Goal: Information Seeking & Learning: Learn about a topic

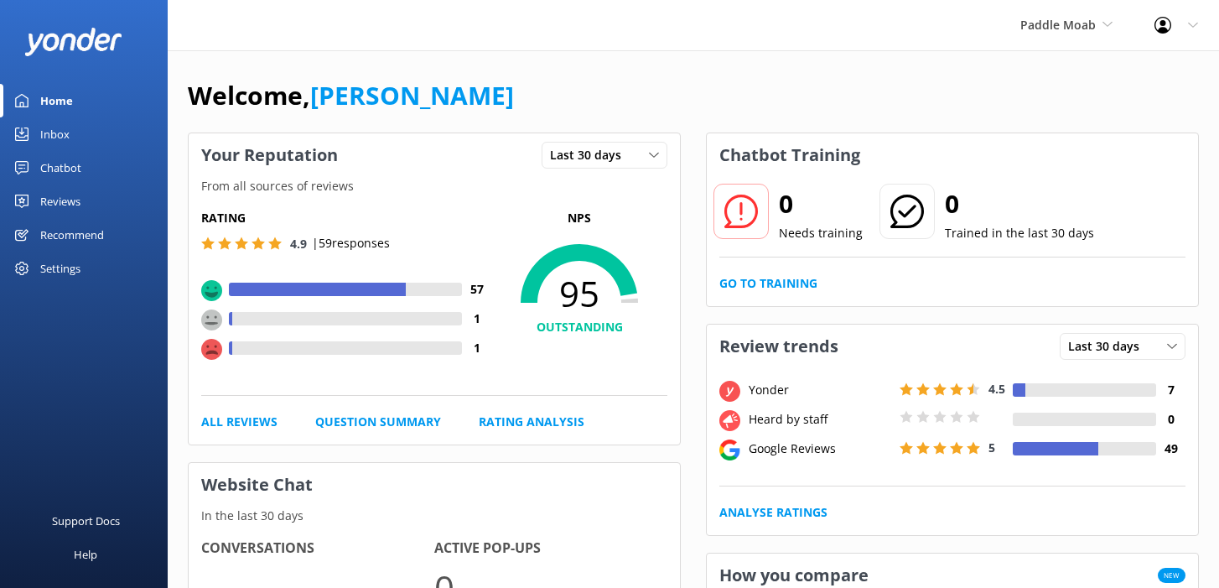
click at [1047, 96] on div "Welcome, [PERSON_NAME]" at bounding box center [693, 103] width 1011 height 57
click at [1035, 34] on span "Paddle Moab" at bounding box center [1067, 25] width 92 height 18
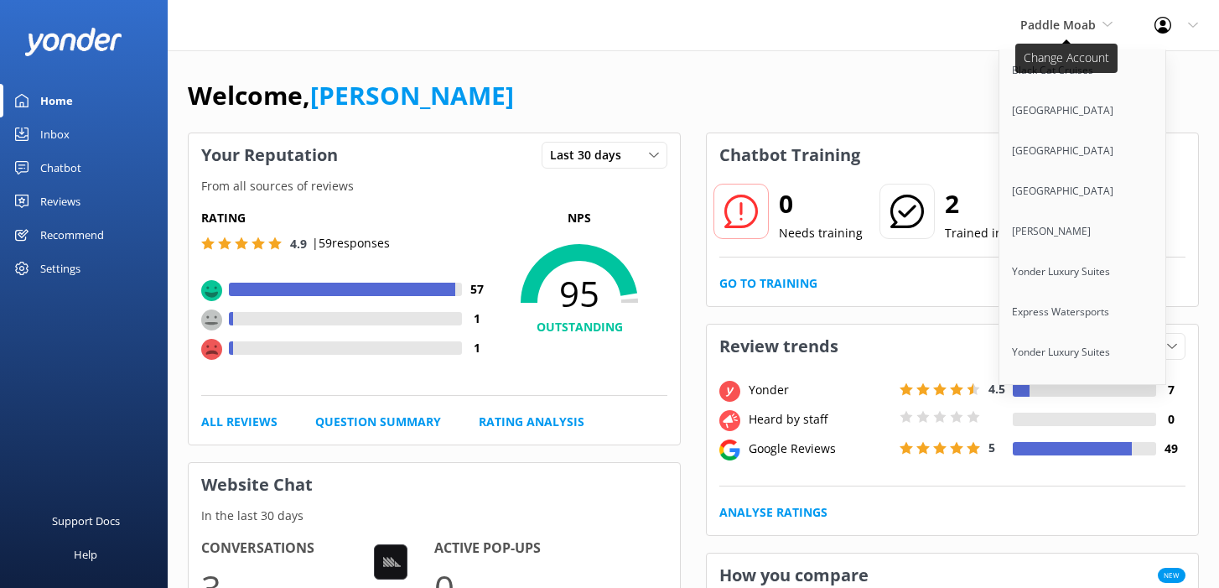
scroll to position [10585, 0]
click at [1013, 454] on link "Kaituna Cascades" at bounding box center [1084, 474] width 168 height 40
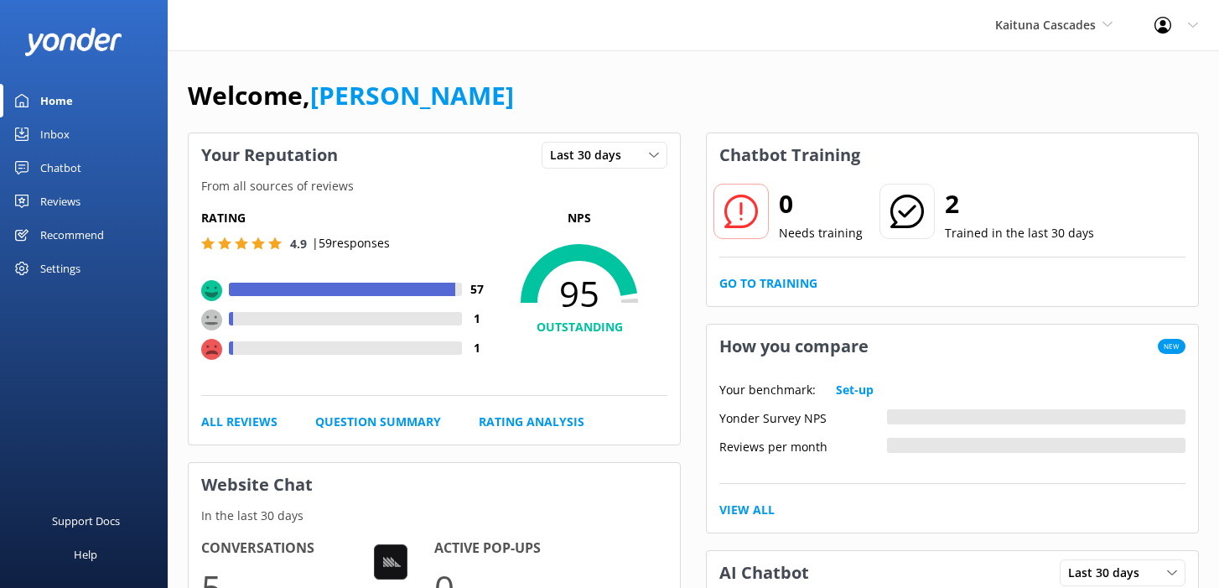
click at [89, 173] on link "Chatbot" at bounding box center [84, 168] width 168 height 34
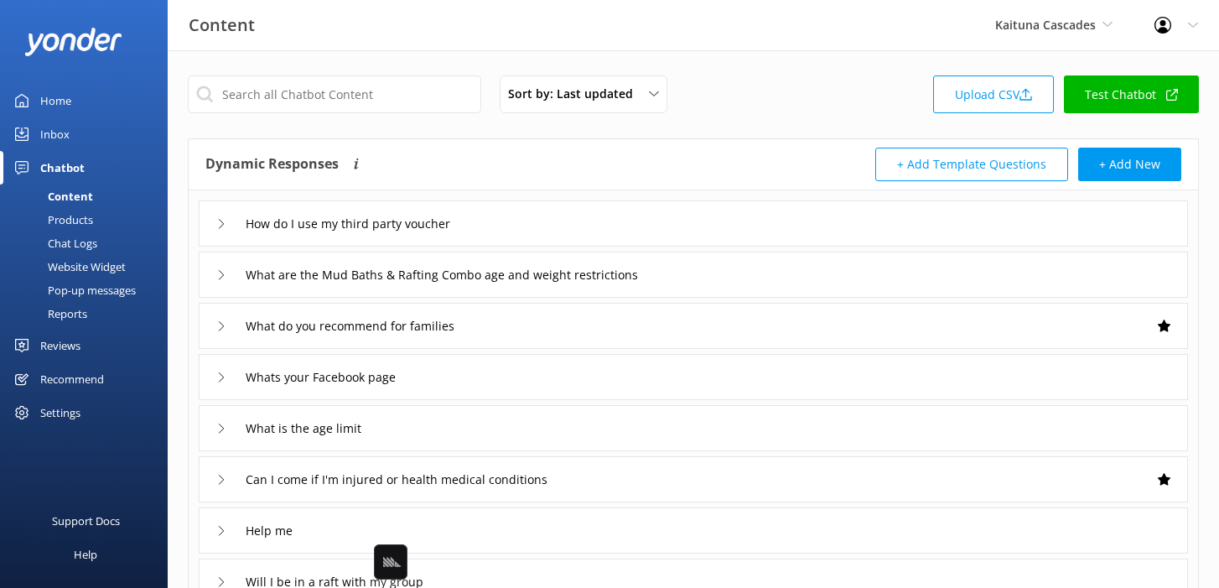
click at [571, 150] on div "Dynamic Responses Dynamic responses rely on the Large Language Model to create …" at bounding box center [449, 165] width 488 height 34
click at [592, 218] on div "How do I use my third party voucher" at bounding box center [694, 223] width 990 height 46
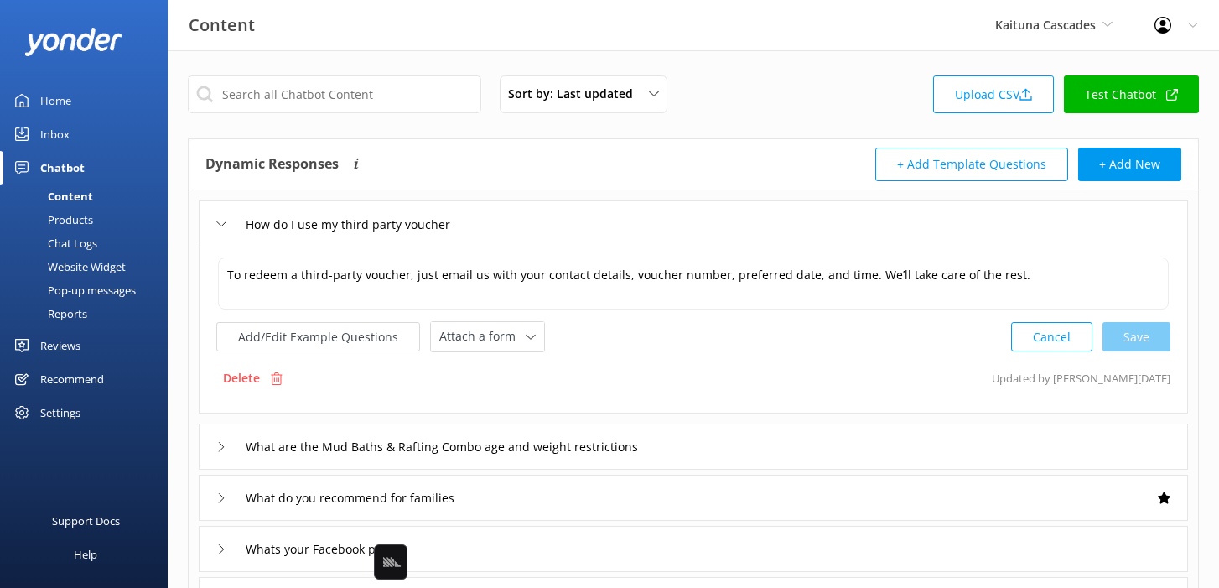
click at [592, 218] on div "How do I use my third party voucher" at bounding box center [694, 223] width 990 height 46
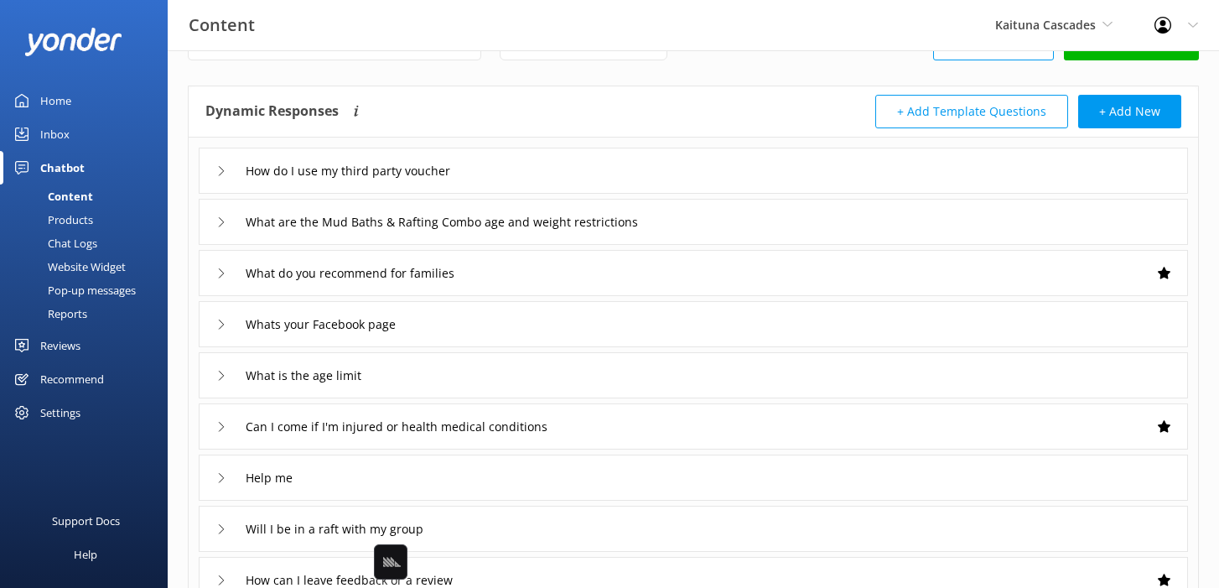
scroll to position [78, 0]
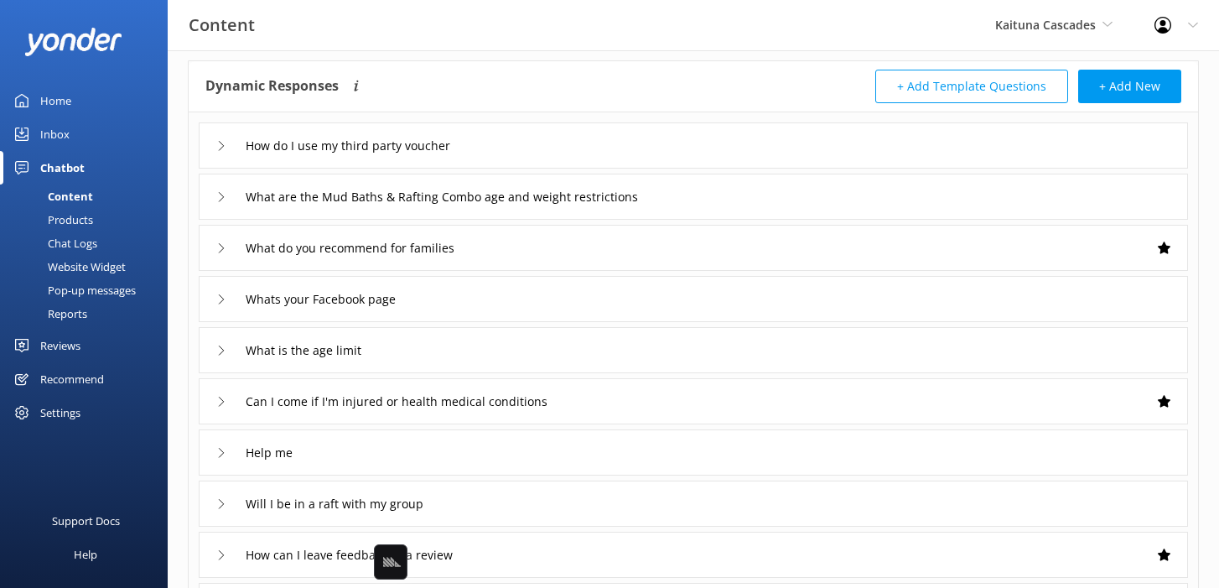
click at [53, 245] on div "Chat Logs" at bounding box center [53, 242] width 87 height 23
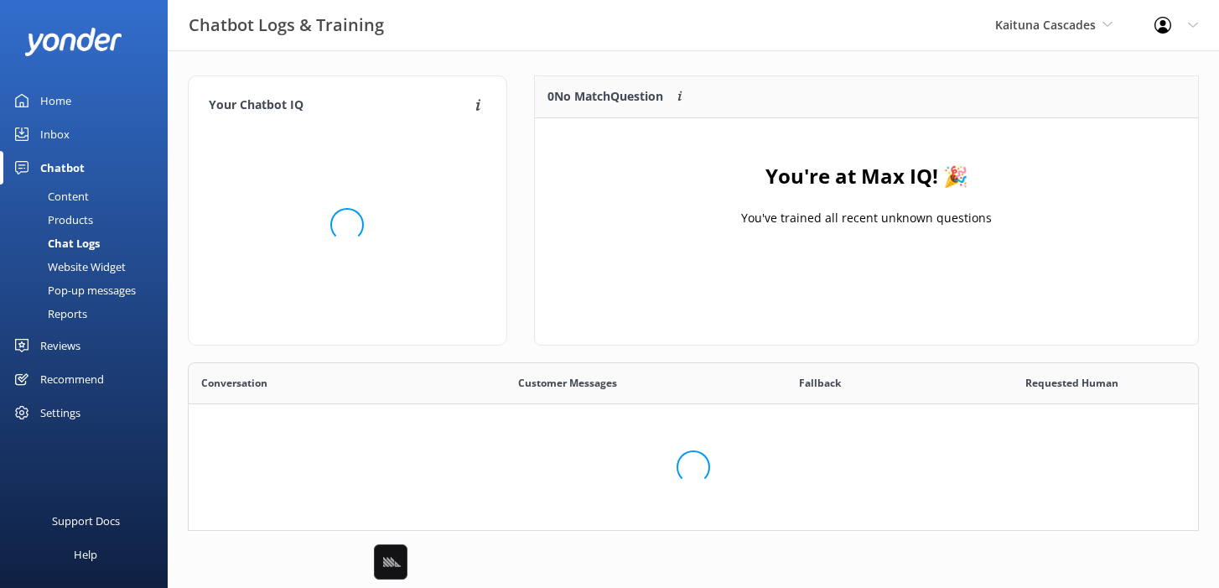
scroll to position [315, 1011]
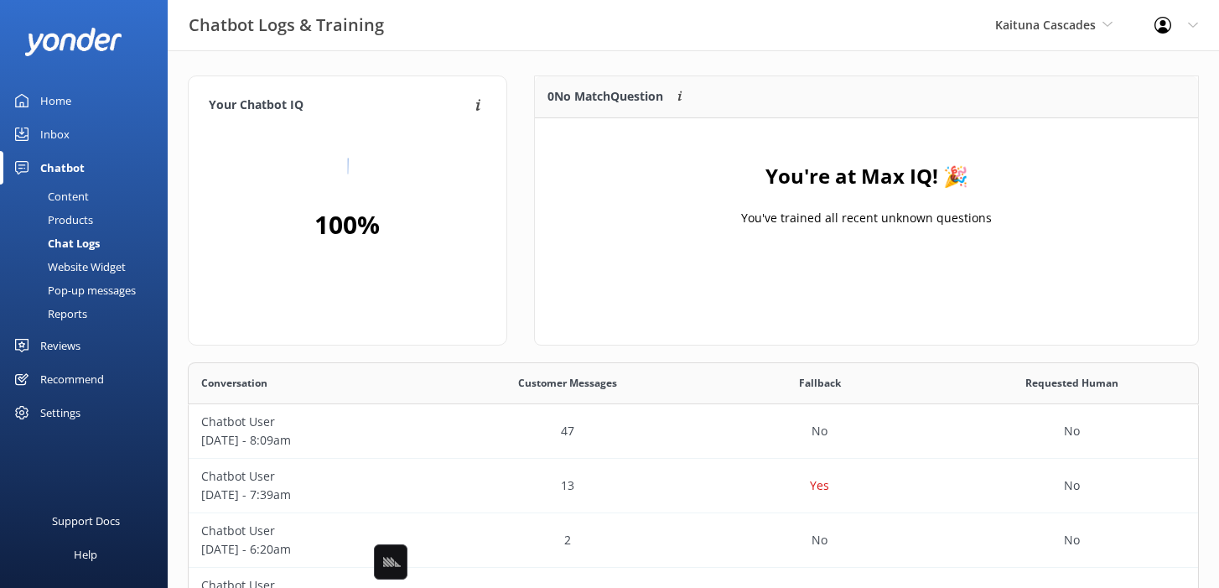
click at [990, 77] on div "0 No Match Question Customers sometimes ask questions that don't fully match an…" at bounding box center [783, 97] width 496 height 42
click at [1022, 16] on span "Kaituna Cascades" at bounding box center [1053, 25] width 117 height 18
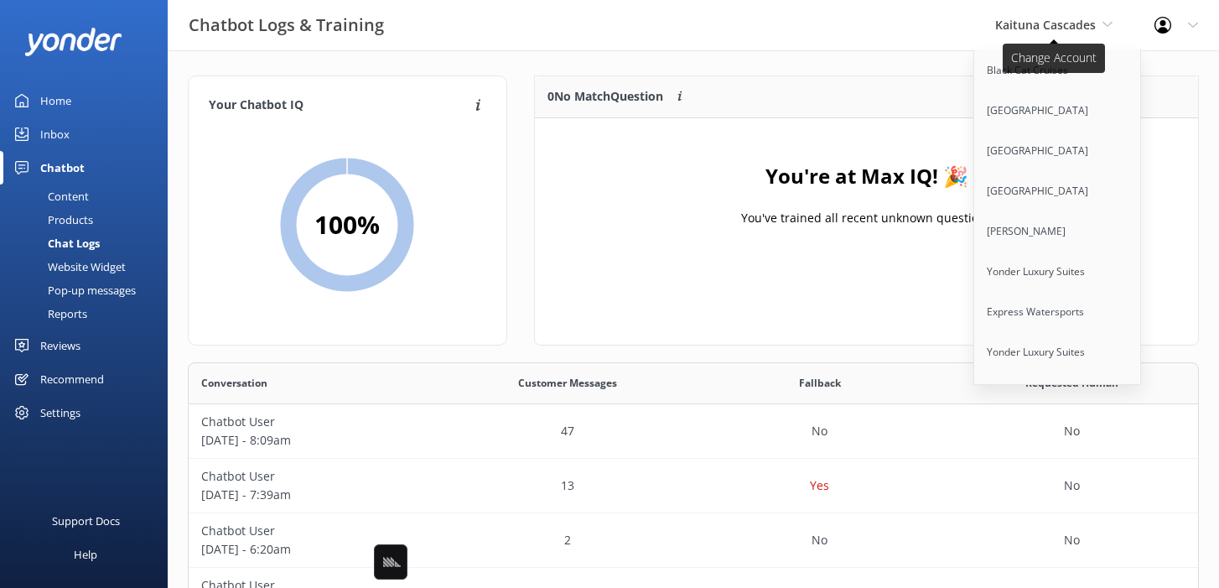
scroll to position [10384, 0]
click at [1006, 454] on link "Paddle Moab" at bounding box center [1058, 474] width 168 height 40
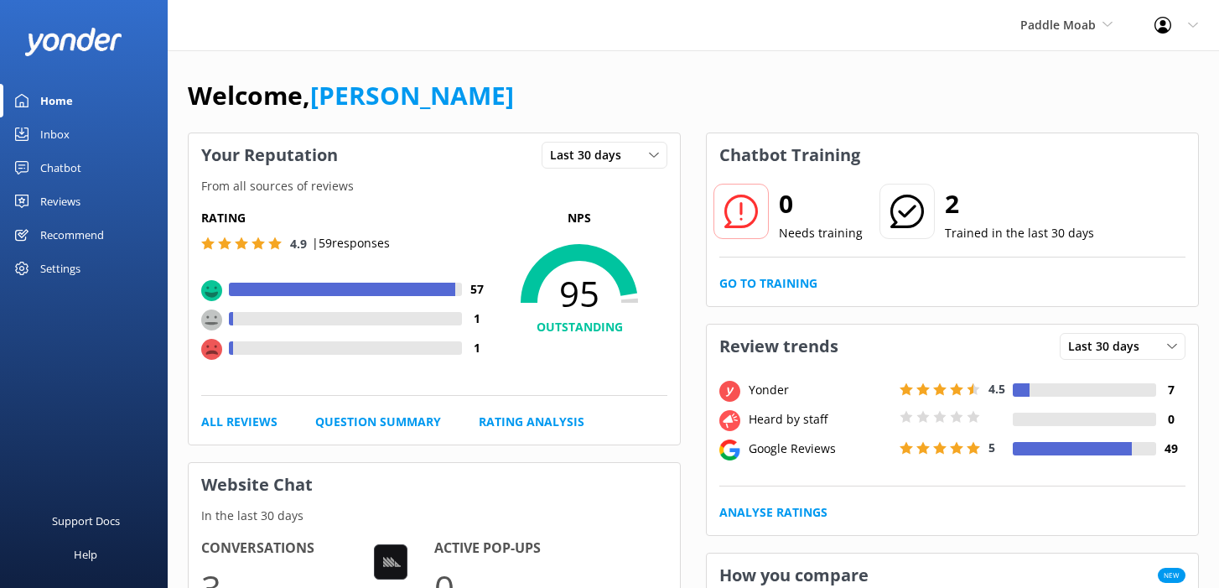
click at [746, 82] on div "Welcome, [PERSON_NAME]" at bounding box center [693, 103] width 1011 height 57
click at [93, 162] on link "Chatbot" at bounding box center [84, 168] width 168 height 34
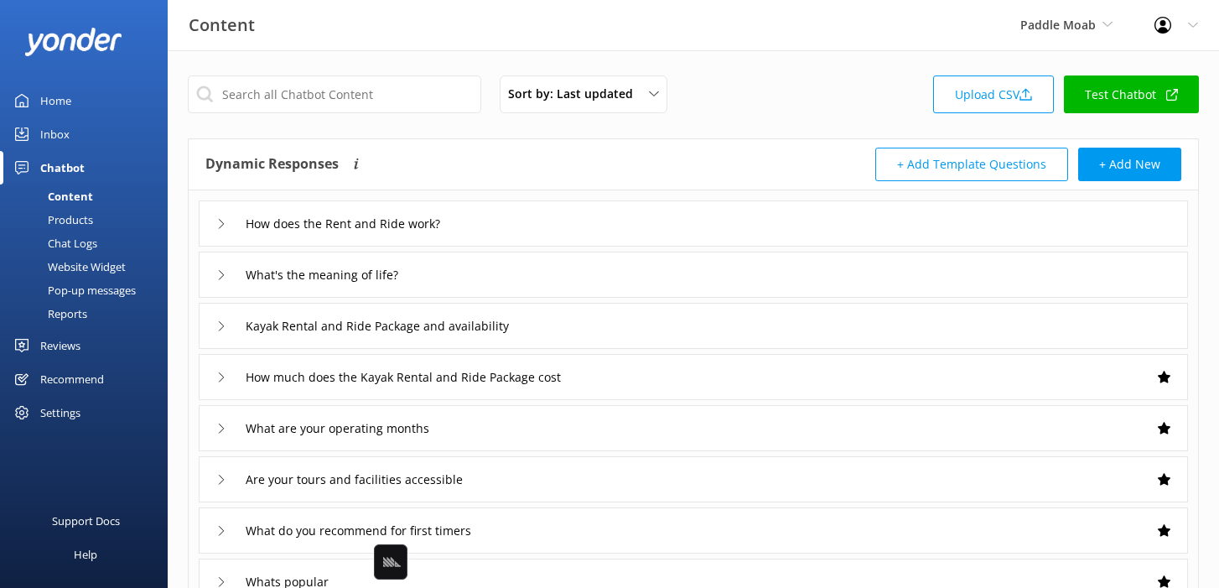
click at [431, 139] on div "Dynamic Responses Dynamic responses rely on the Large Language Model to create …" at bounding box center [694, 164] width 1010 height 51
click at [522, 221] on div "How does the Rent and Ride work?" at bounding box center [694, 223] width 990 height 46
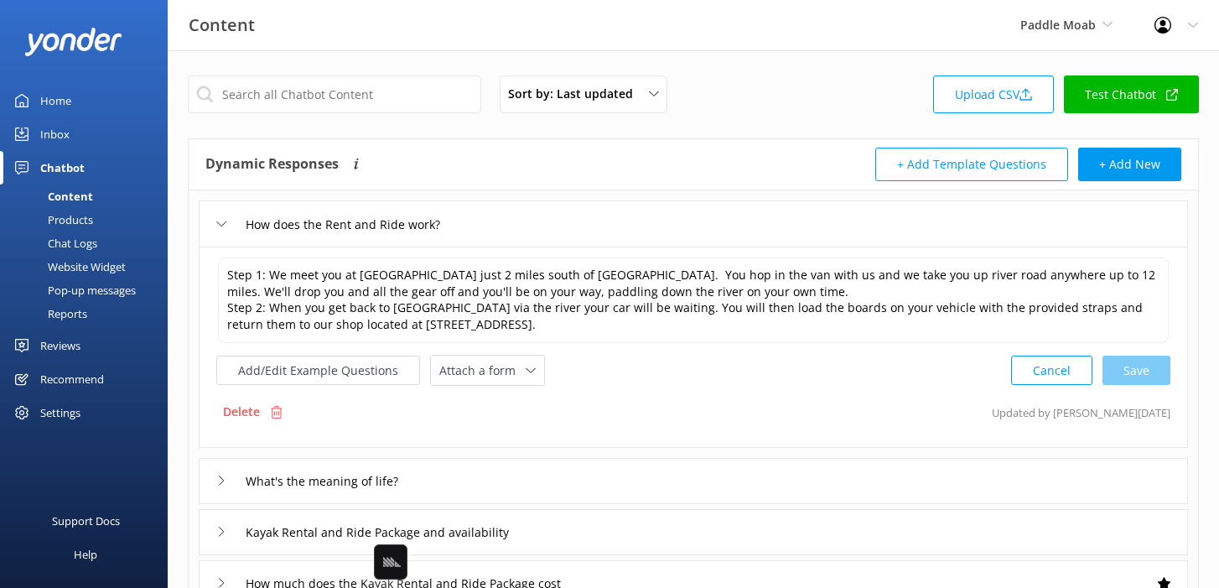
click at [522, 229] on div "How does the Rent and Ride work?" at bounding box center [694, 223] width 990 height 46
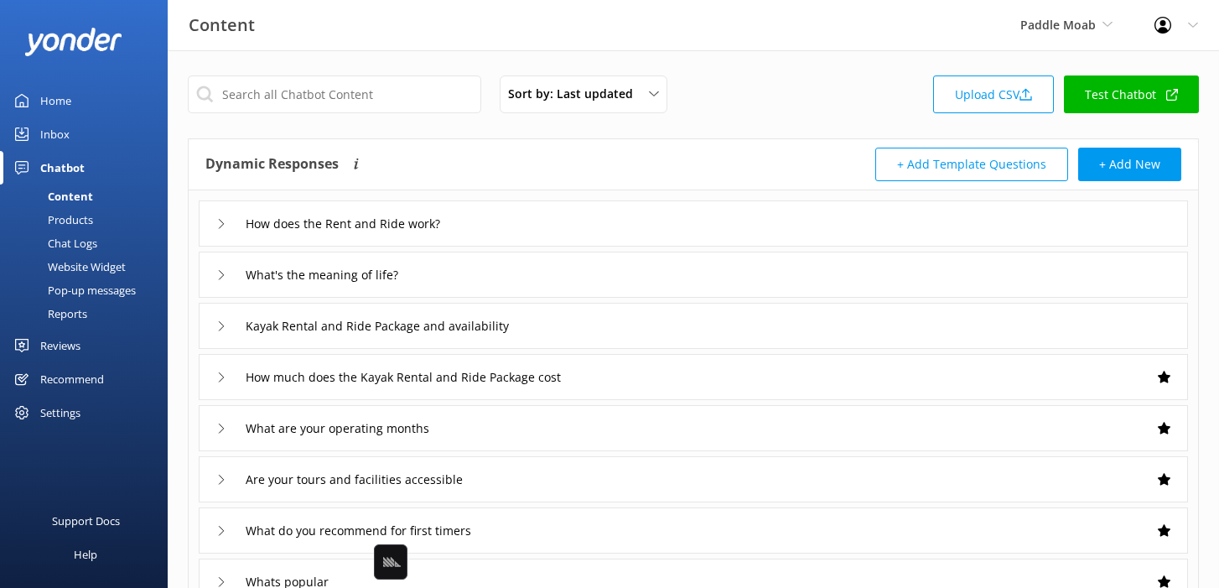
scroll to position [26, 0]
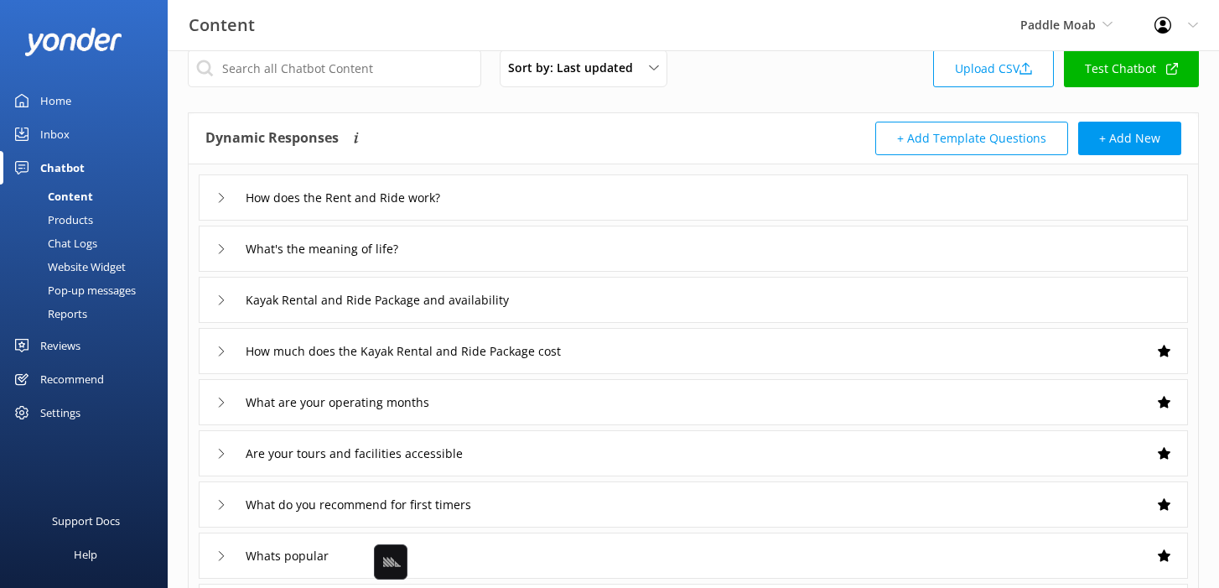
click at [108, 242] on link "Chat Logs" at bounding box center [89, 242] width 158 height 23
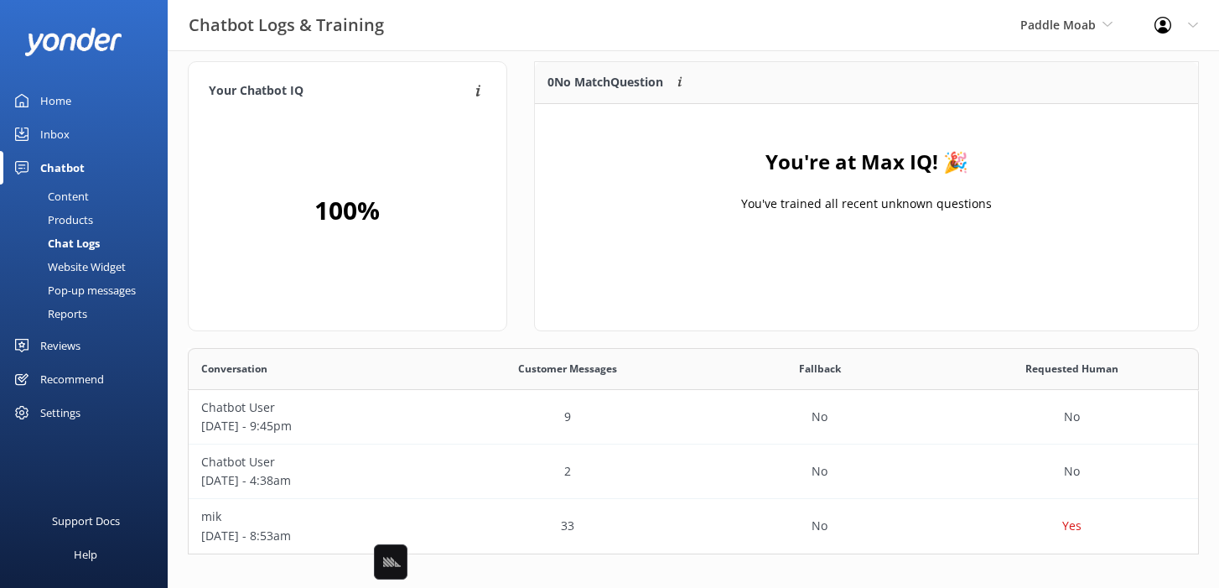
scroll to position [206, 1011]
click at [726, 57] on div "Your Chatbot IQ Your Chatbot IQ is the percentage of trained FAQs against untra…" at bounding box center [694, 312] width 1052 height 552
click at [966, 49] on div "Chatbot Logs & Training Paddle Moab Black Cat Cruises [GEOGRAPHIC_DATA] [GEOGRA…" at bounding box center [609, 25] width 1219 height 50
click at [604, 59] on div "Your Chatbot IQ Your Chatbot IQ is the percentage of trained FAQs against untra…" at bounding box center [694, 312] width 1052 height 552
click at [39, 103] on link "Home" at bounding box center [84, 101] width 168 height 34
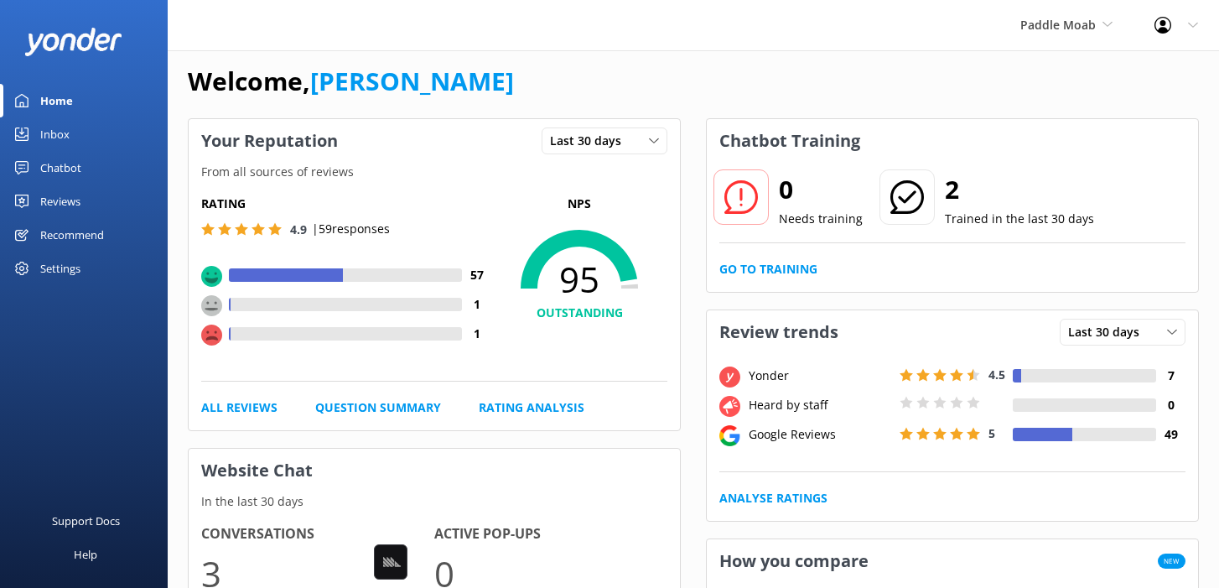
click at [551, 89] on div "Welcome, [PERSON_NAME]" at bounding box center [693, 89] width 1011 height 57
